Goal: Navigation & Orientation: Find specific page/section

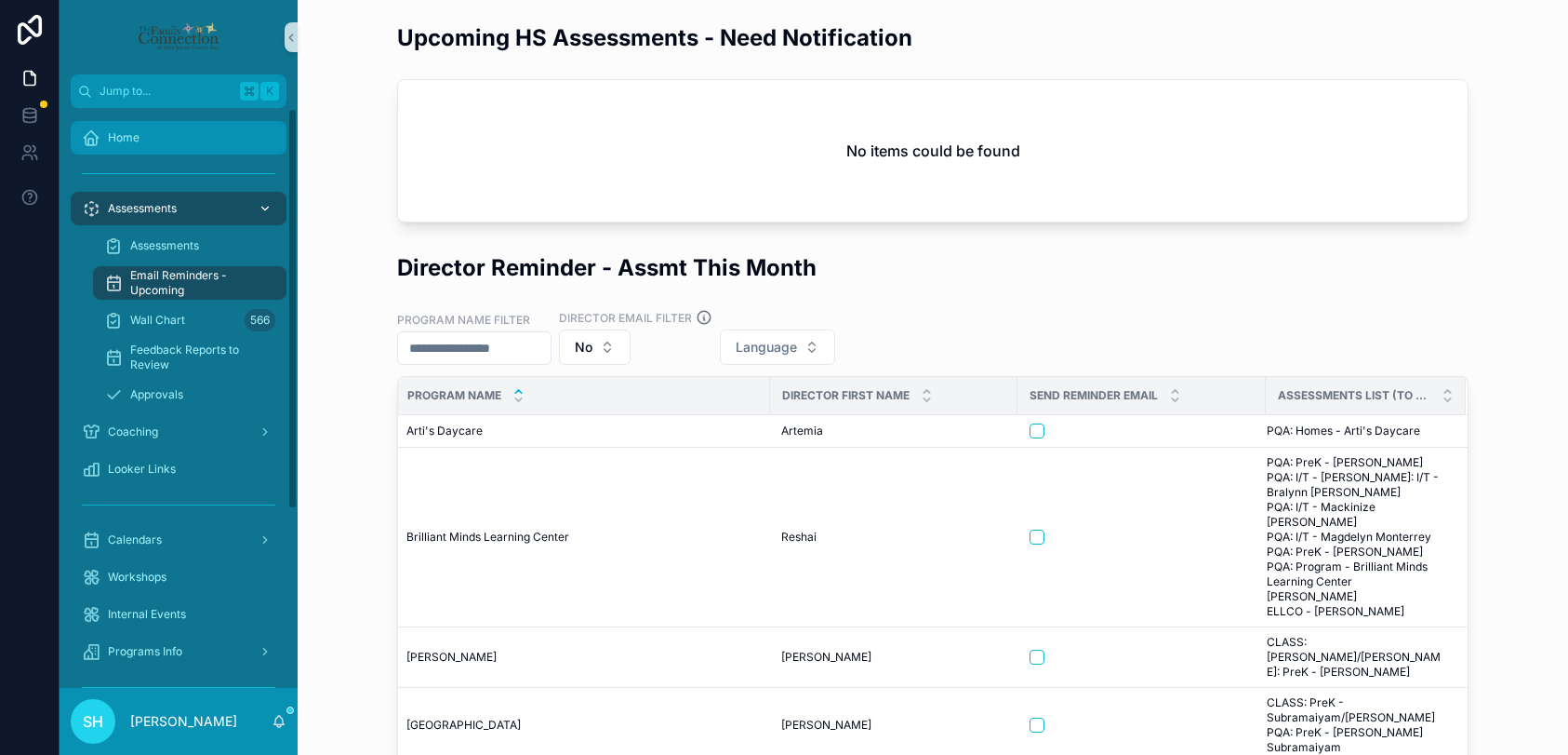
click at [134, 142] on span "Home" at bounding box center [124, 137] width 31 height 15
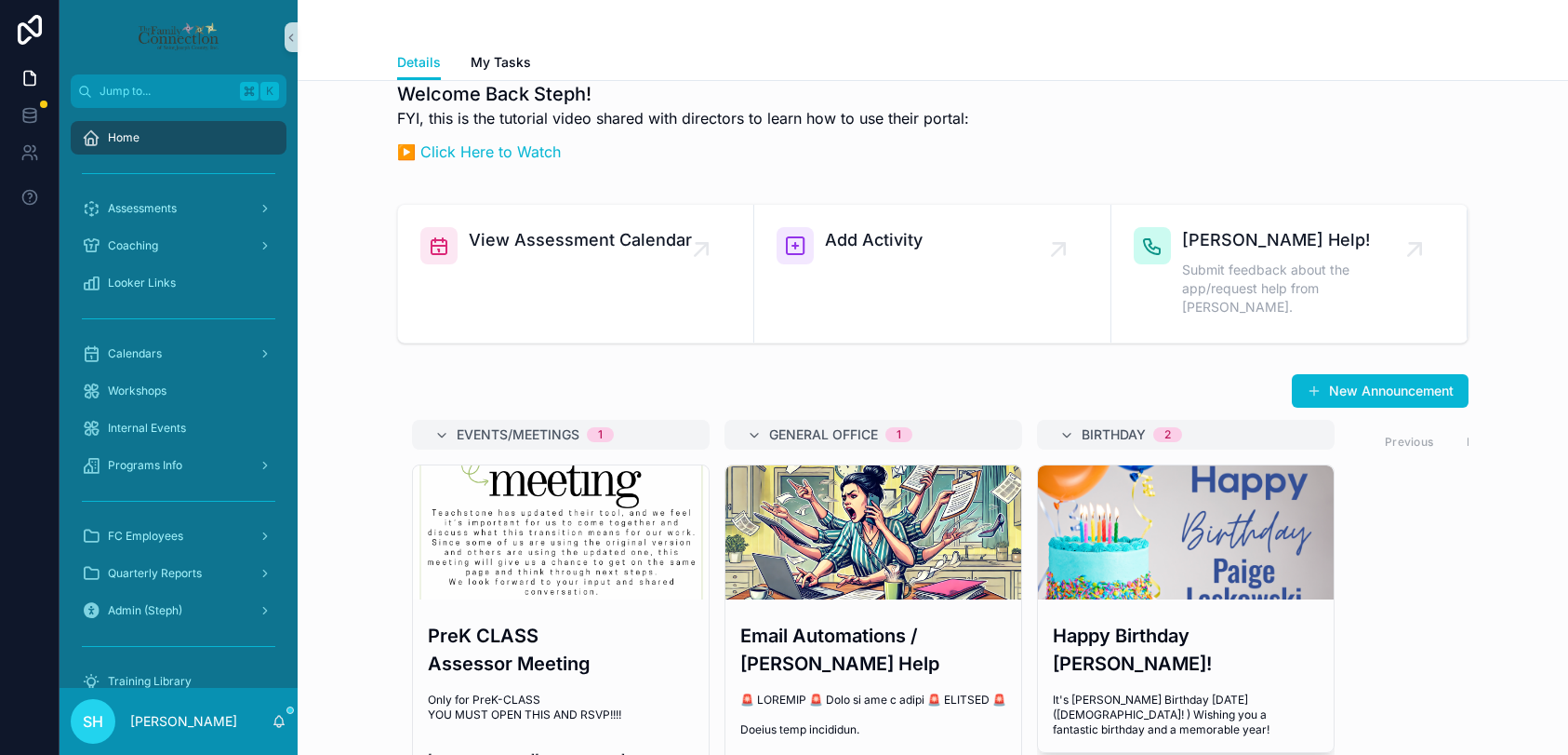
scroll to position [21, 0]
click at [518, 60] on span "My Tasks" at bounding box center [501, 61] width 60 height 19
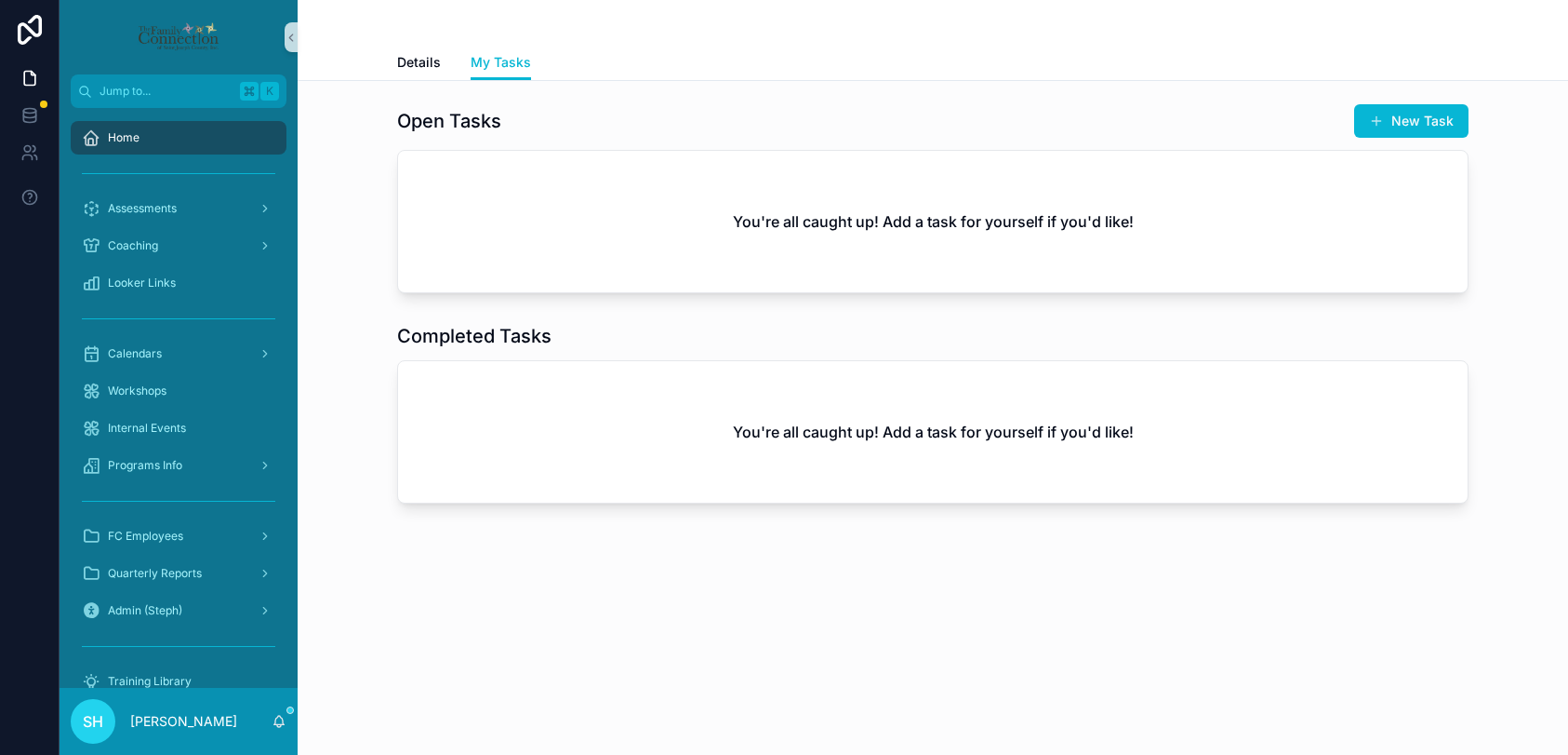
click at [117, 140] on span "Home" at bounding box center [124, 137] width 31 height 15
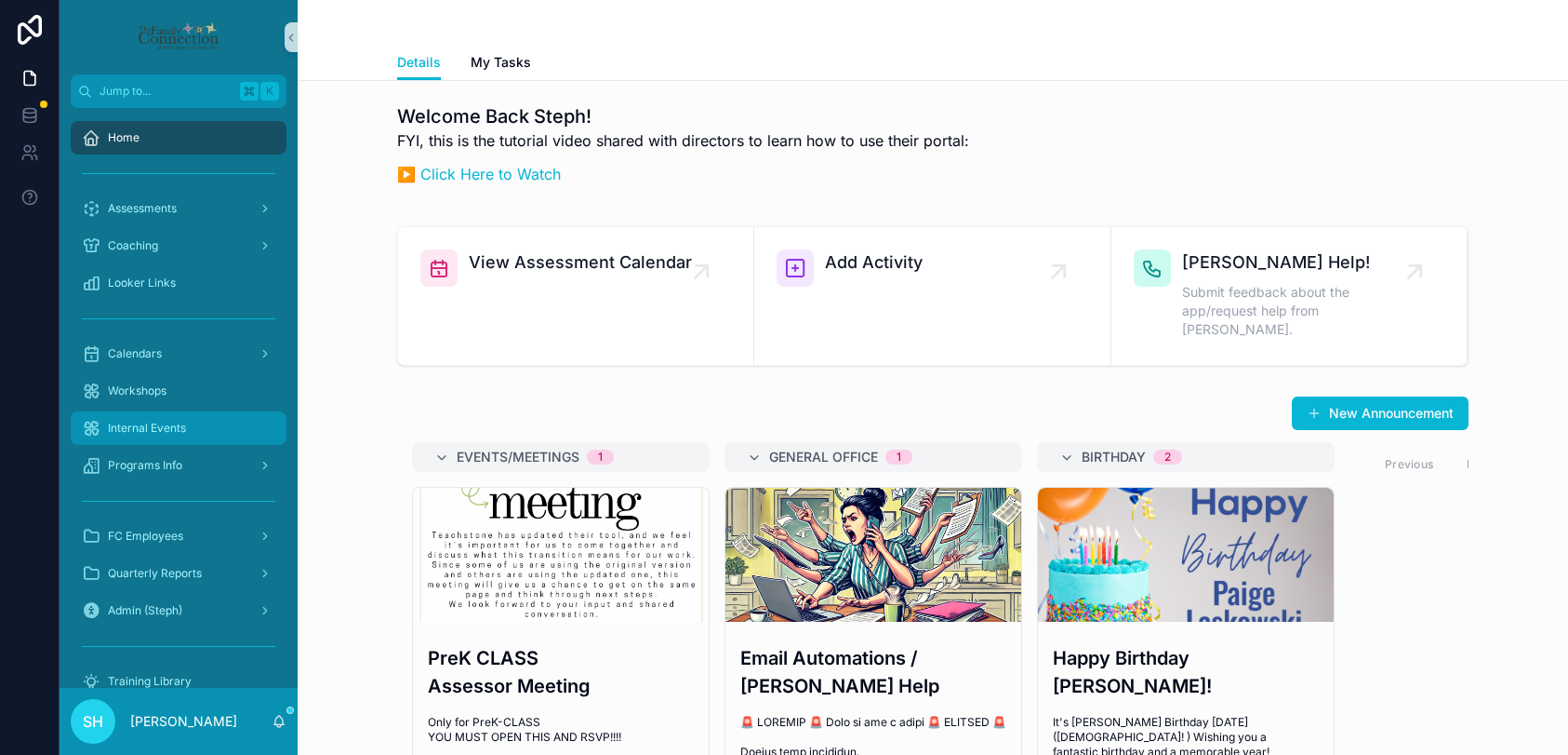
scroll to position [72, 0]
